Goal: Task Accomplishment & Management: Complete application form

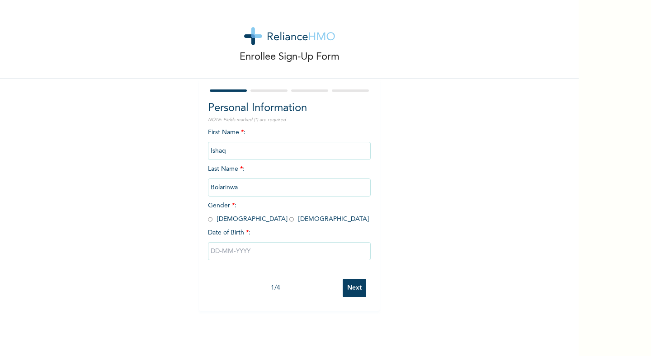
click at [209, 220] on input "radio" at bounding box center [210, 219] width 5 height 9
radio input "true"
click at [219, 249] on input "text" at bounding box center [289, 251] width 163 height 18
select select "8"
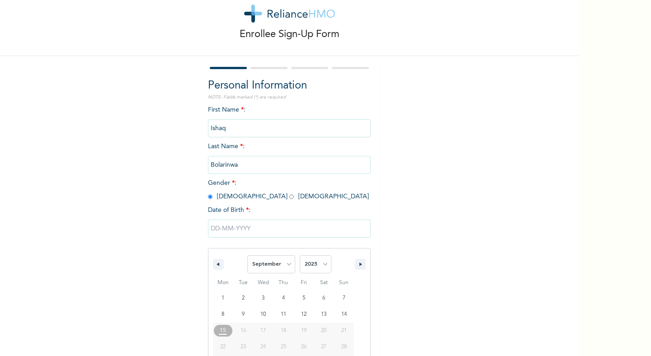
scroll to position [47, 0]
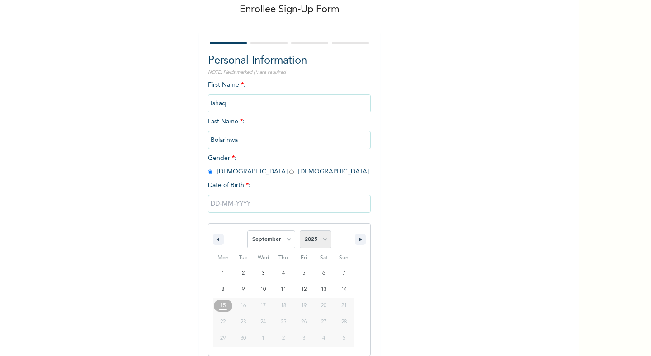
click at [310, 245] on select "2025 2024 2023 2022 2021 2020 2019 2018 2017 2016 2015 2014 2013 2012 2011 2010…" at bounding box center [316, 240] width 32 height 18
select select "1989"
click at [300, 231] on select "2025 2024 2023 2022 2021 2020 2019 2018 2017 2016 2015 2014 2013 2012 2011 2010…" at bounding box center [316, 240] width 32 height 18
click at [275, 244] on select "January February March April May June July August September October November De…" at bounding box center [271, 240] width 48 height 18
select select "2"
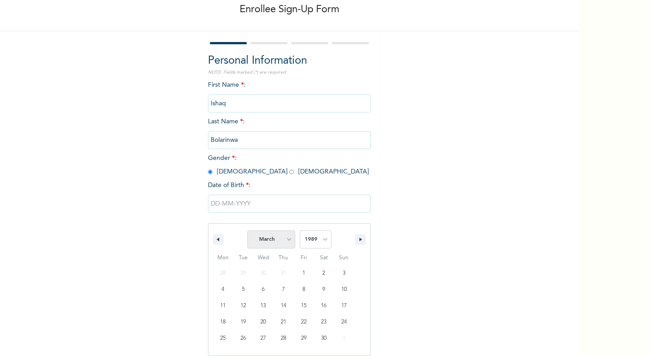
click at [248, 231] on select "January February March April May June July August September October November De…" at bounding box center [271, 240] width 48 height 18
type input "03/04/1989"
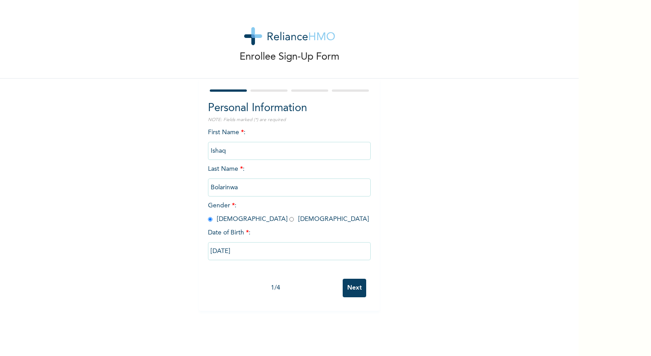
click at [344, 292] on input "Next" at bounding box center [355, 288] width 24 height 19
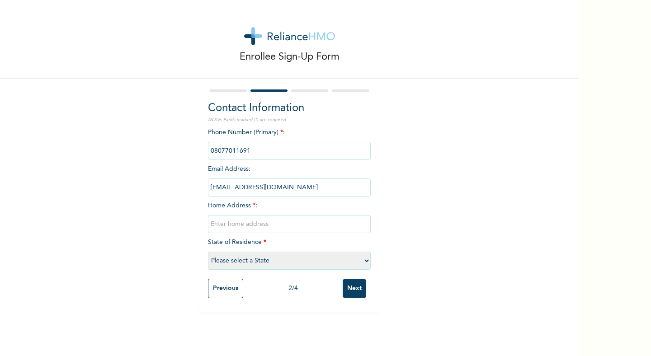
click at [299, 225] on input "text" at bounding box center [289, 224] width 163 height 18
type input "1, Cadogan Way, Lekki."
click at [305, 255] on select "Please select a State Abia Abuja (FCT) Adamawa Akwa Ibom Anambra Bauchi Bayelsa…" at bounding box center [289, 261] width 163 height 18
select select "25"
click at [208, 252] on select "Please select a State Abia Abuja (FCT) Adamawa Akwa Ibom Anambra Bauchi Bayelsa…" at bounding box center [289, 261] width 163 height 18
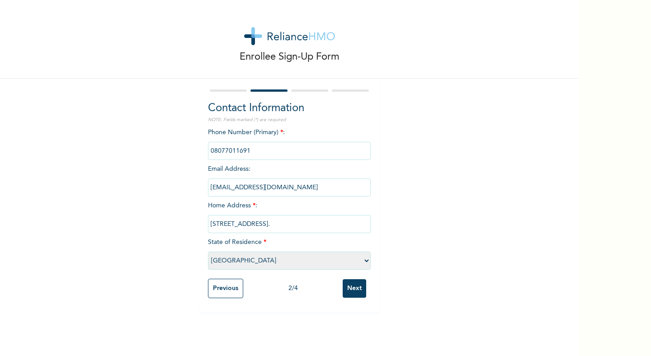
click at [346, 285] on input "Next" at bounding box center [355, 288] width 24 height 19
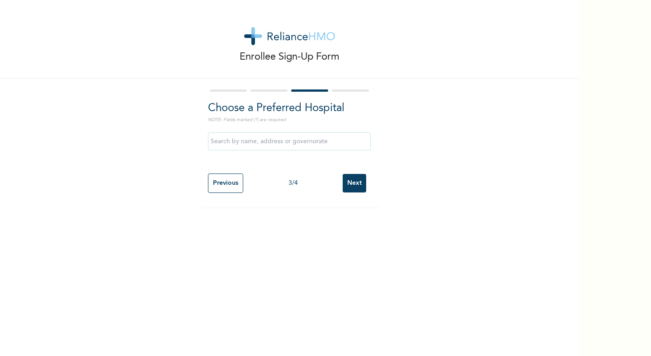
click at [350, 181] on input "Next" at bounding box center [355, 183] width 24 height 19
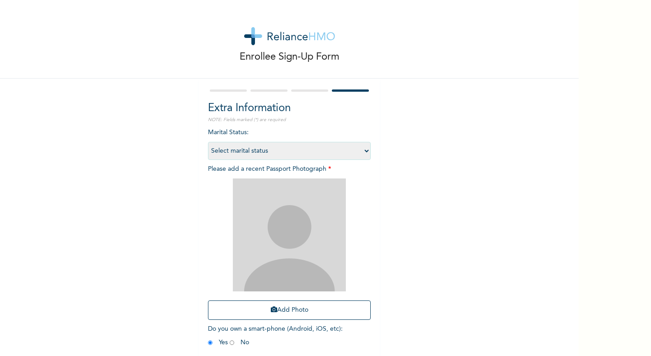
click at [323, 150] on select "Select marital status Single Married Divorced Widow/Widower" at bounding box center [289, 151] width 163 height 18
select select "2"
click at [208, 142] on select "Select marital status Single Married Divorced Widow/Widower" at bounding box center [289, 151] width 163 height 18
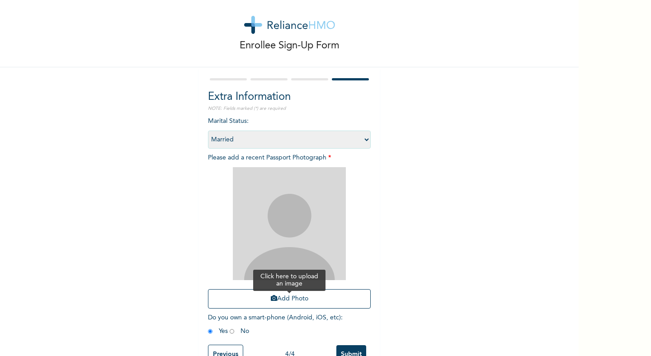
scroll to position [15, 0]
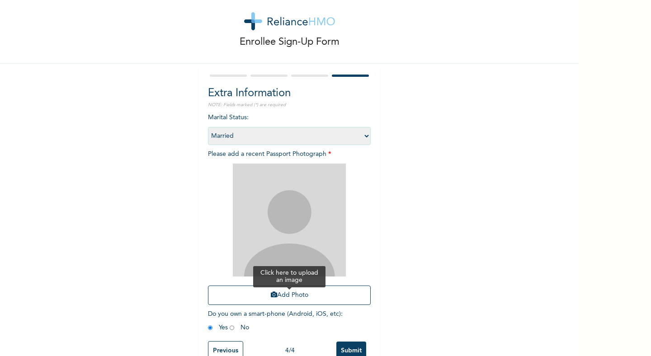
click at [299, 294] on button "Add Photo" at bounding box center [289, 295] width 163 height 19
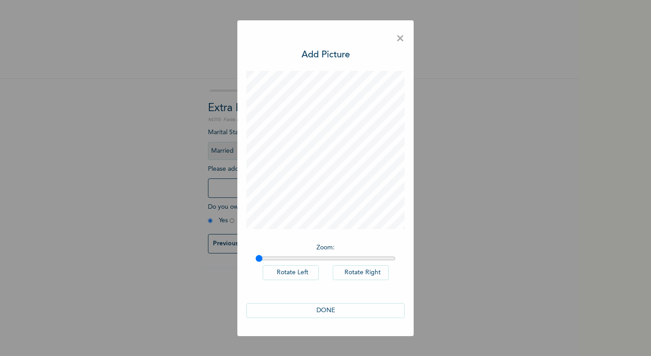
scroll to position [0, 0]
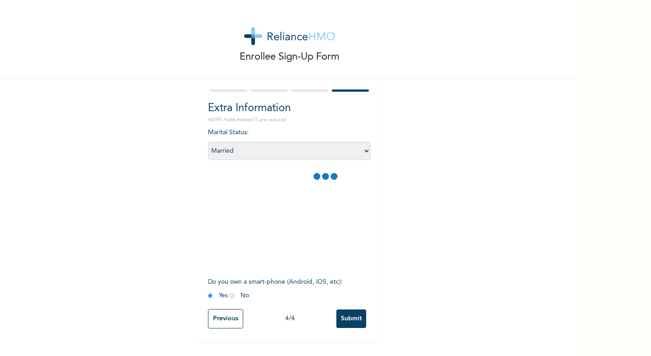
select select "2"
